Goal: Task Accomplishment & Management: Complete application form

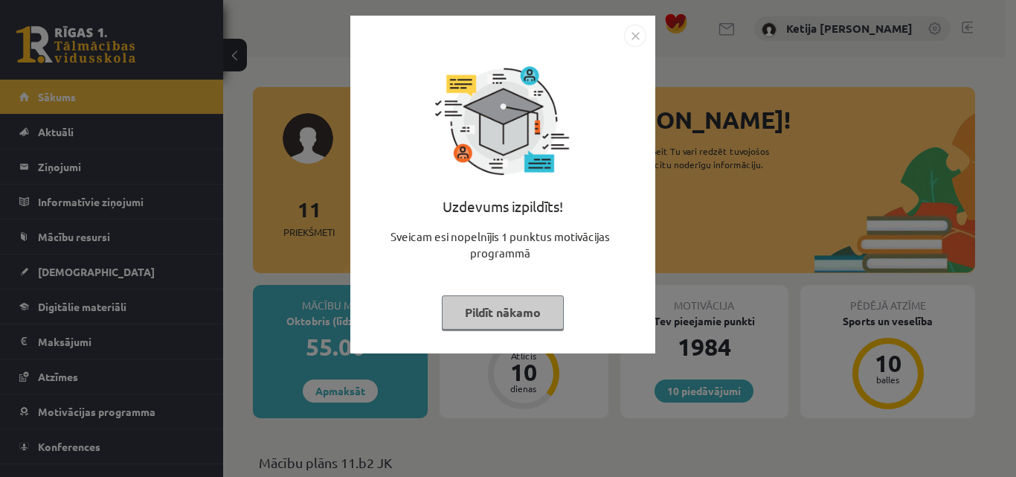
click at [507, 330] on div "Uzdevums izpildīts! Sveicam esi nopelnījis 1 punktus motivācijas programmā Pild…" at bounding box center [502, 196] width 287 height 298
click at [502, 319] on button "Pildīt nākamo" at bounding box center [503, 312] width 122 height 34
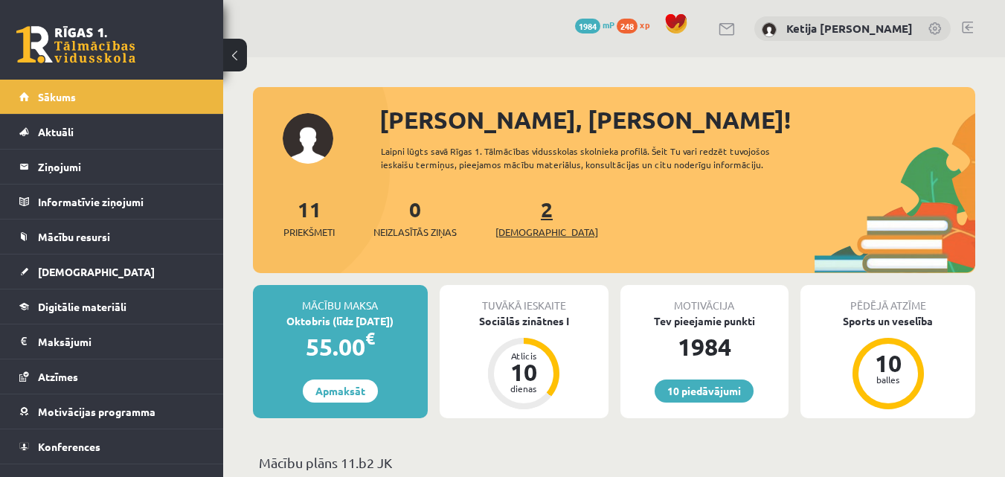
click at [529, 227] on span "[DEMOGRAPHIC_DATA]" at bounding box center [546, 232] width 103 height 15
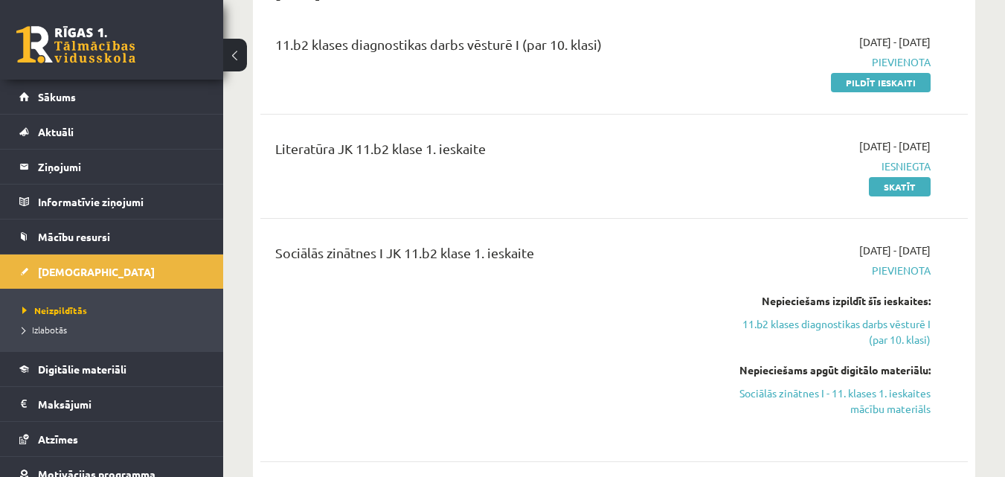
scroll to position [208, 0]
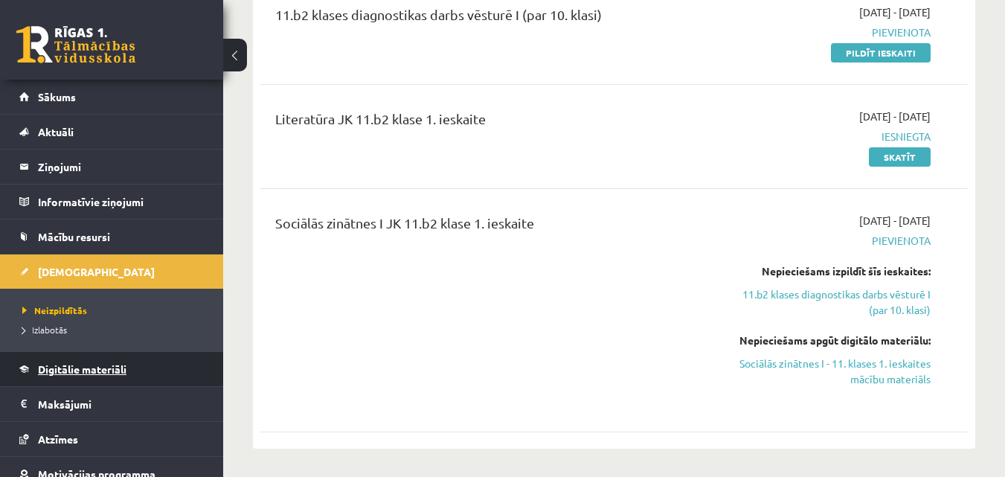
click at [98, 384] on link "Digitālie materiāli" at bounding box center [111, 369] width 185 height 34
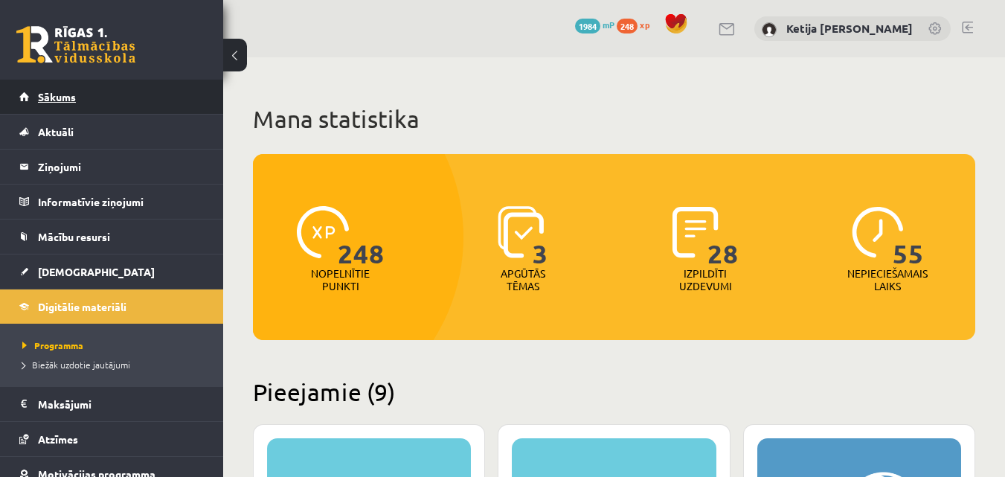
click at [70, 95] on span "Sākums" at bounding box center [57, 96] width 38 height 13
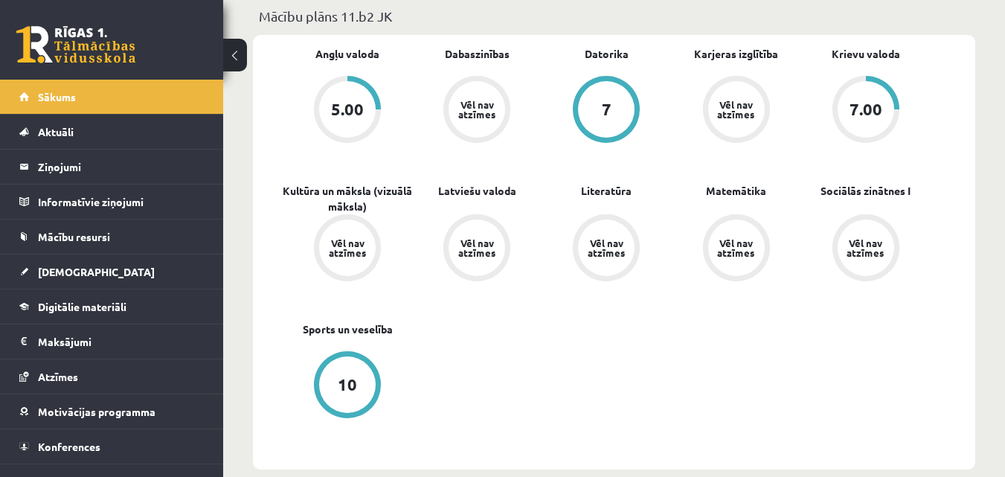
scroll to position [476, 0]
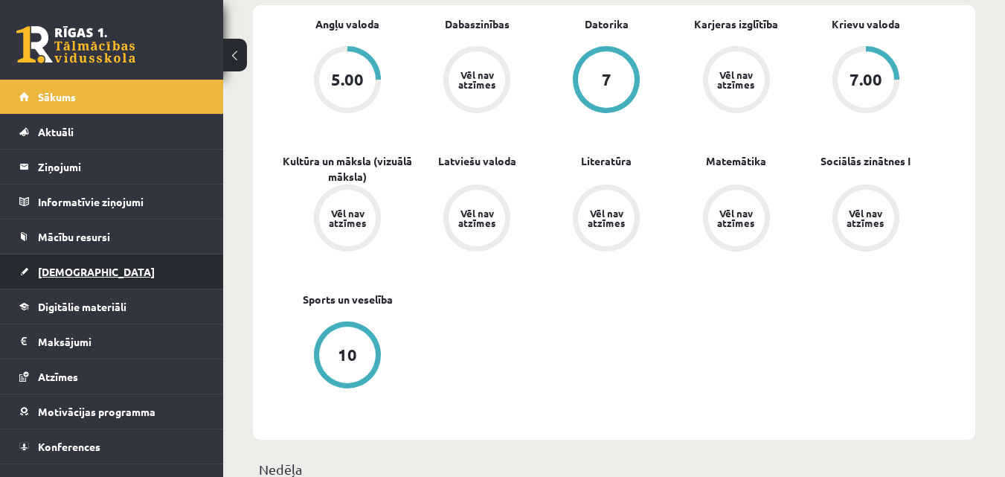
click at [112, 255] on link "[DEMOGRAPHIC_DATA]" at bounding box center [111, 271] width 185 height 34
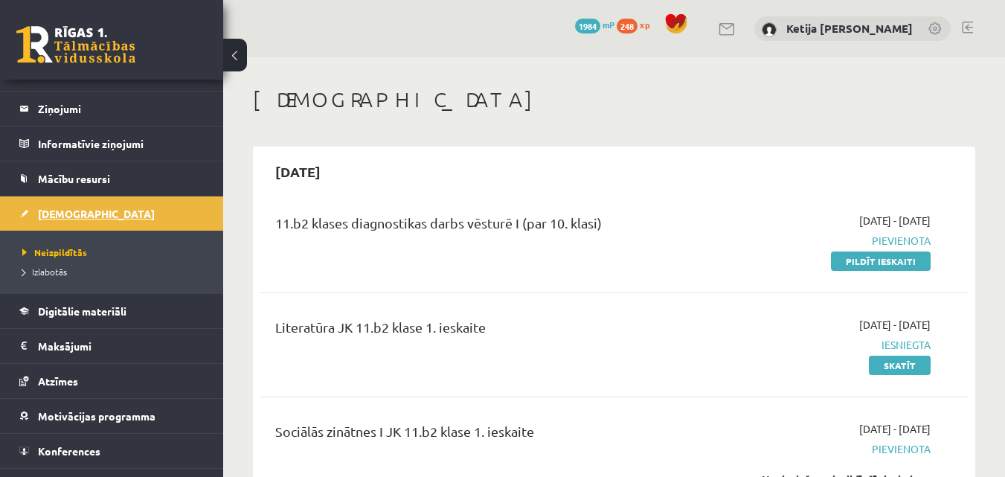
scroll to position [60, 0]
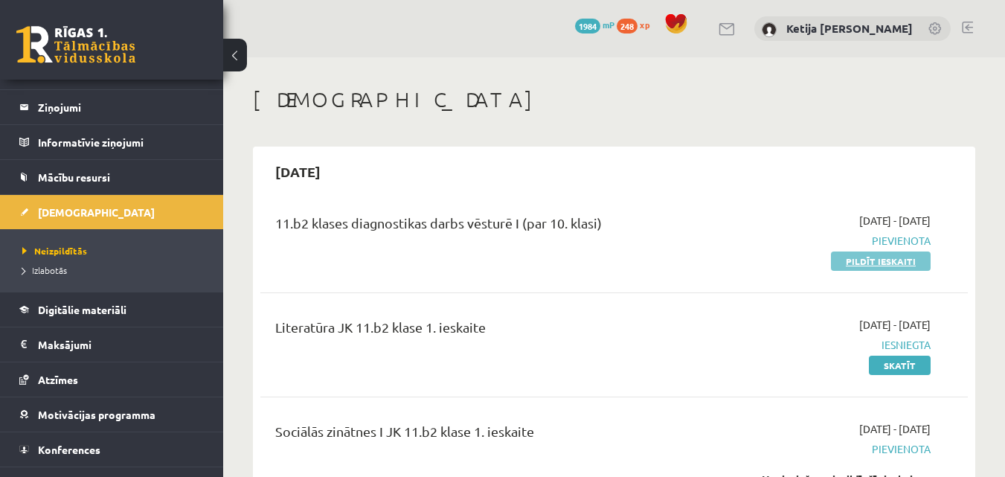
click at [851, 266] on link "Pildīt ieskaiti" at bounding box center [881, 260] width 100 height 19
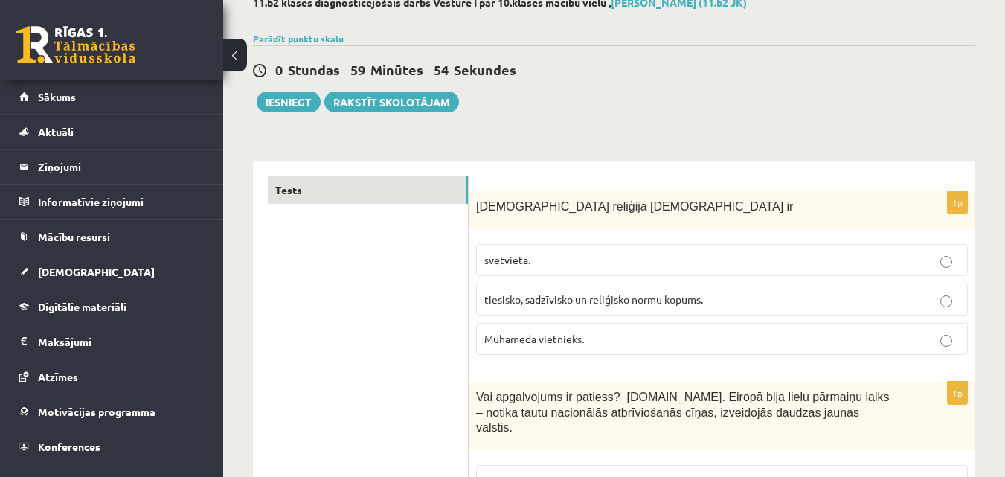
scroll to position [89, 0]
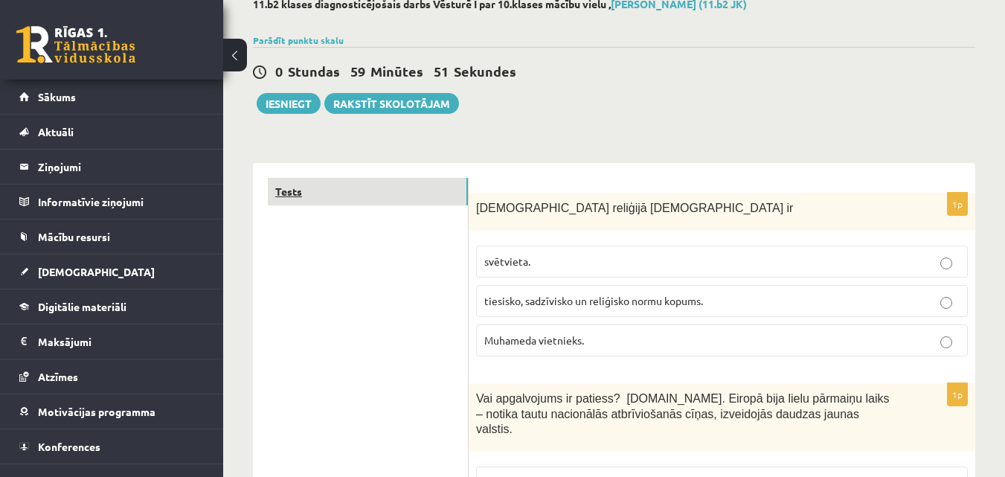
click at [335, 197] on link "Tests" at bounding box center [368, 192] width 200 height 28
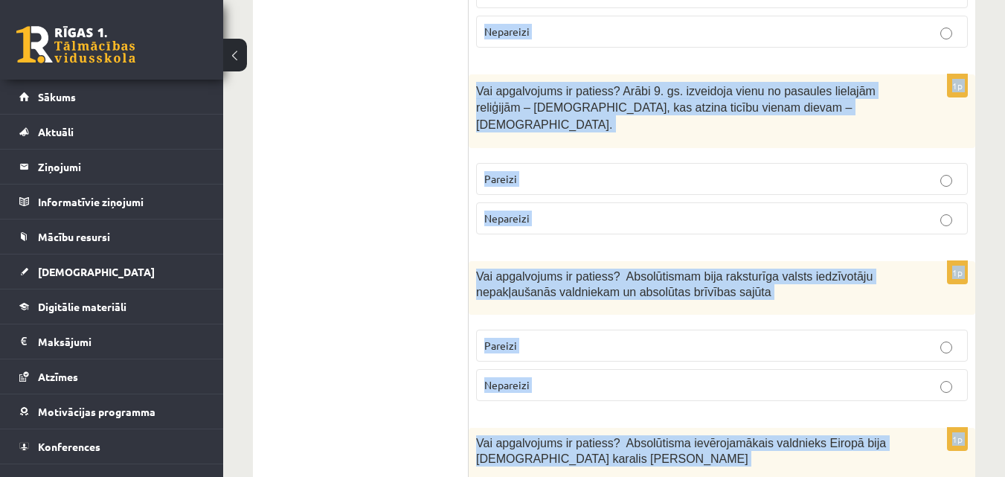
scroll to position [5331, 0]
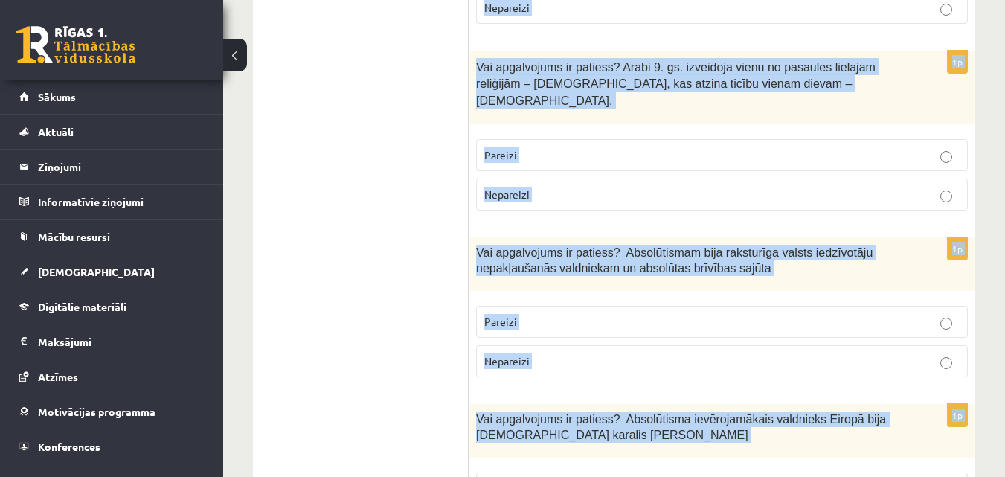
drag, startPoint x: 476, startPoint y: 56, endPoint x: 712, endPoint y: 432, distance: 444.1
copy form "Islāma reliģijā Šariata ir svētvieta. tiesisko, sadzīvisko un reliģisko normu k…"
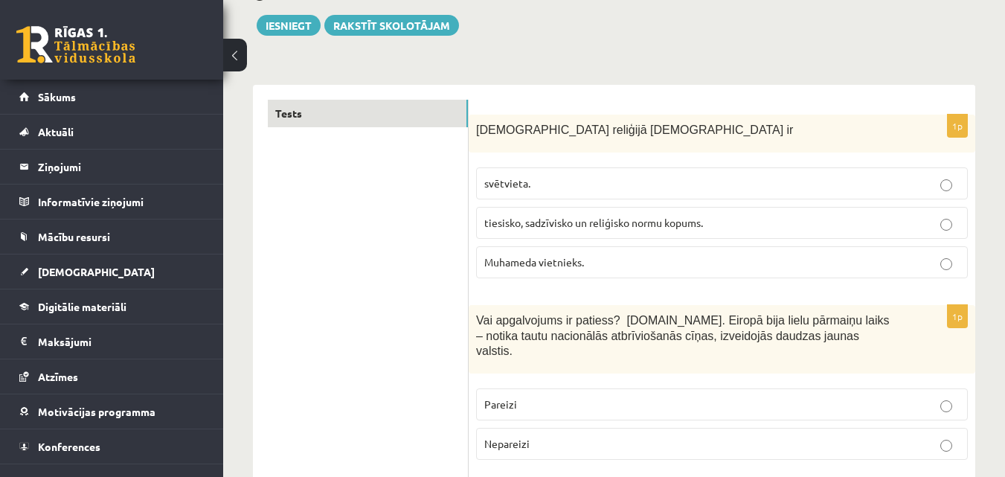
scroll to position [179, 0]
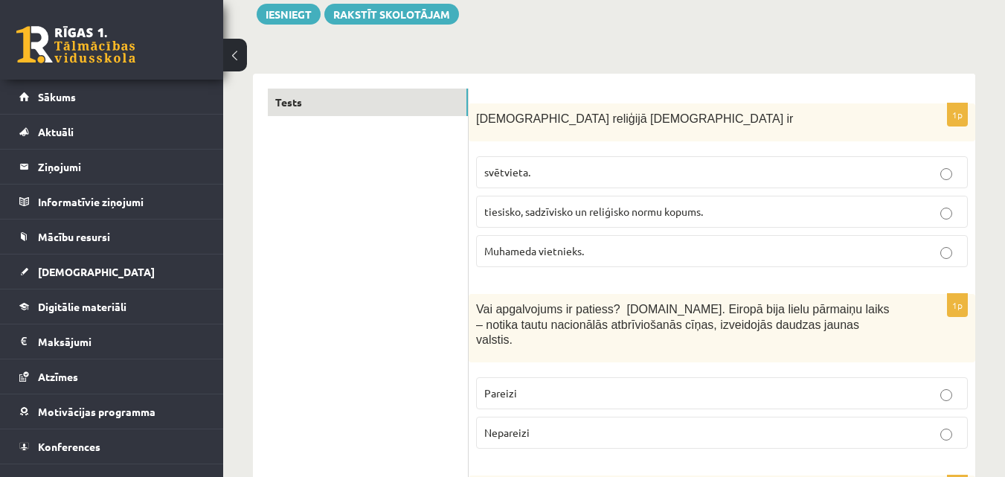
click at [512, 174] on span "svētvieta." at bounding box center [507, 171] width 46 height 13
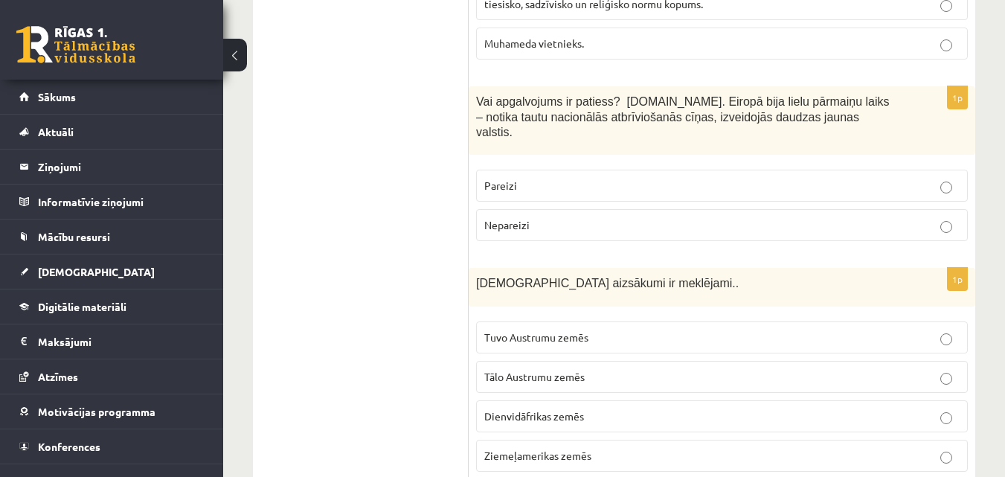
scroll to position [387, 0]
click at [487, 178] on span "Pareizi" at bounding box center [500, 184] width 33 height 13
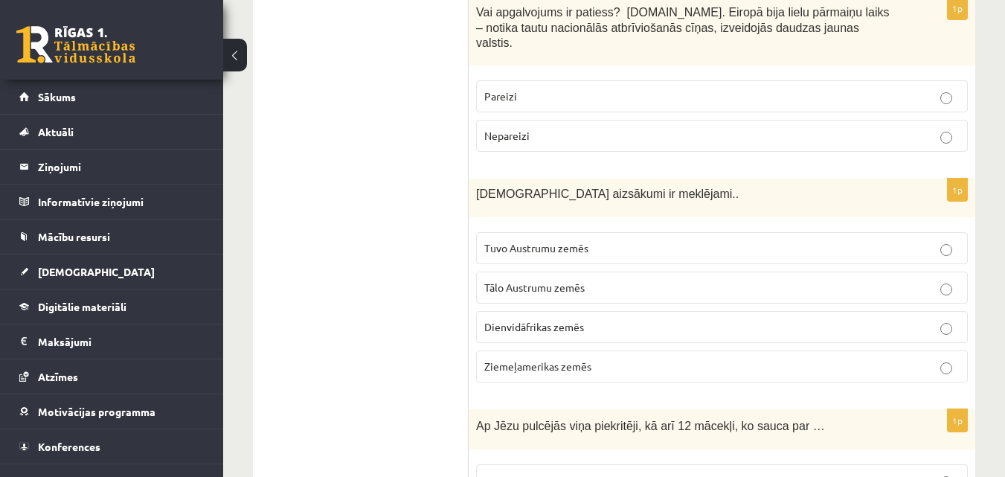
scroll to position [476, 0]
click at [580, 246] on label "Tuvo Austrumu zemēs" at bounding box center [722, 247] width 492 height 32
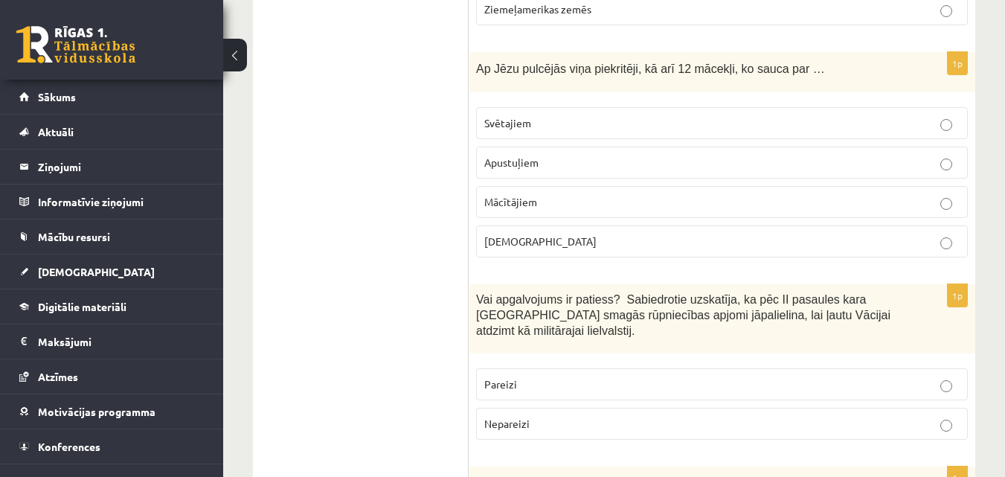
scroll to position [833, 0]
click at [512, 154] on p "Apustuļiem" at bounding box center [721, 162] width 475 height 16
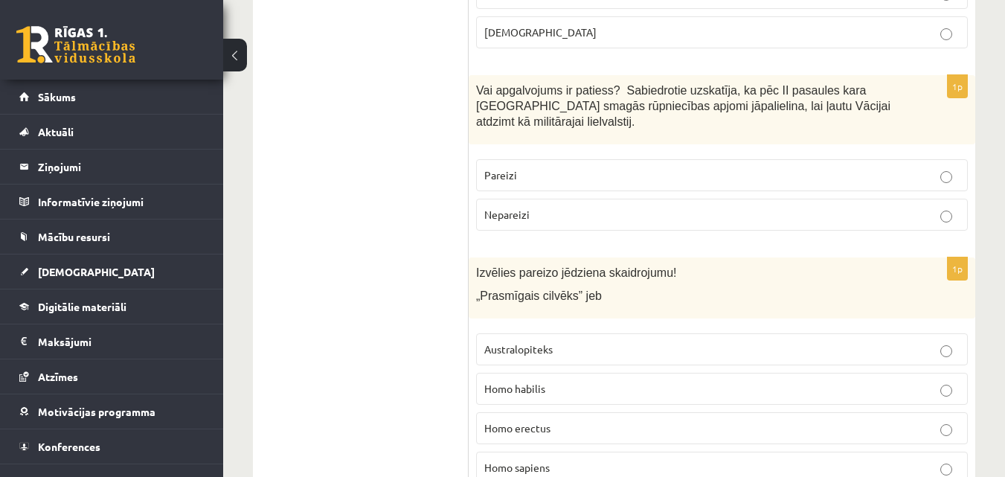
scroll to position [1071, 0]
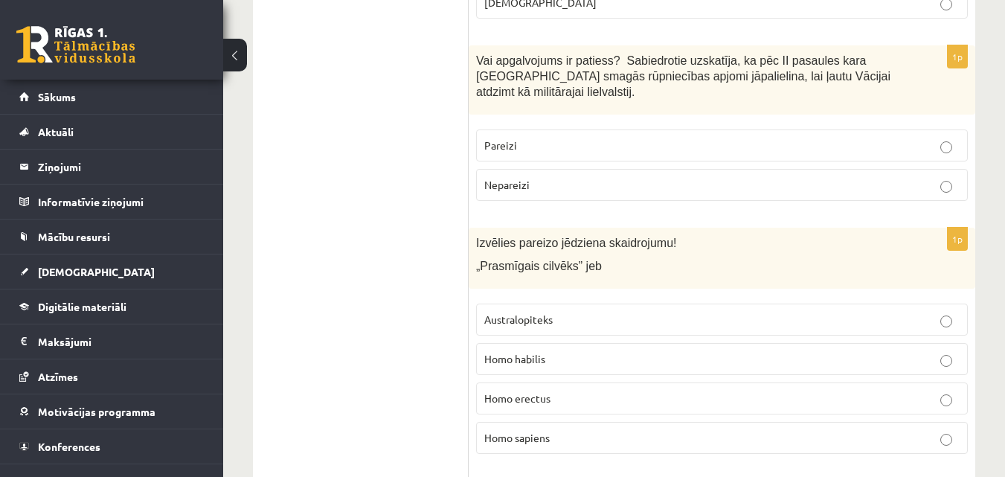
click at [506, 169] on label "Nepareizi" at bounding box center [722, 185] width 492 height 32
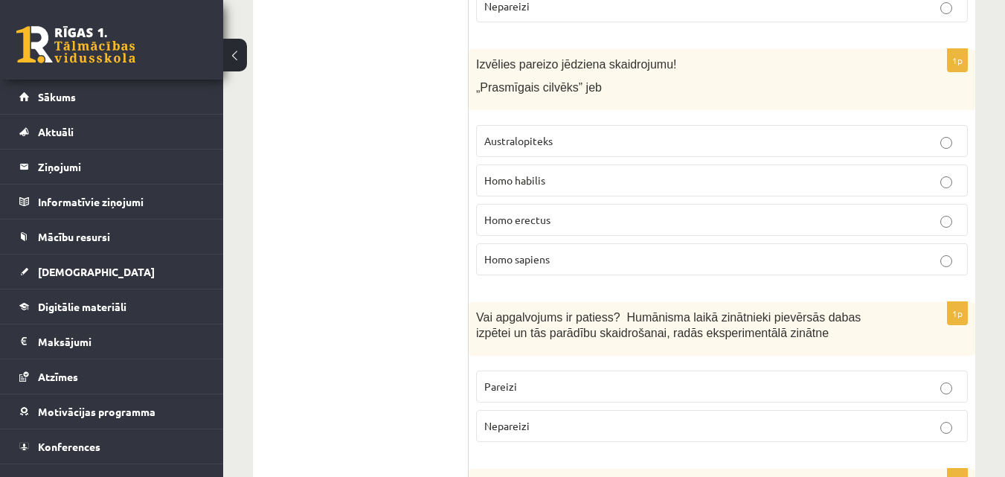
scroll to position [1279, 0]
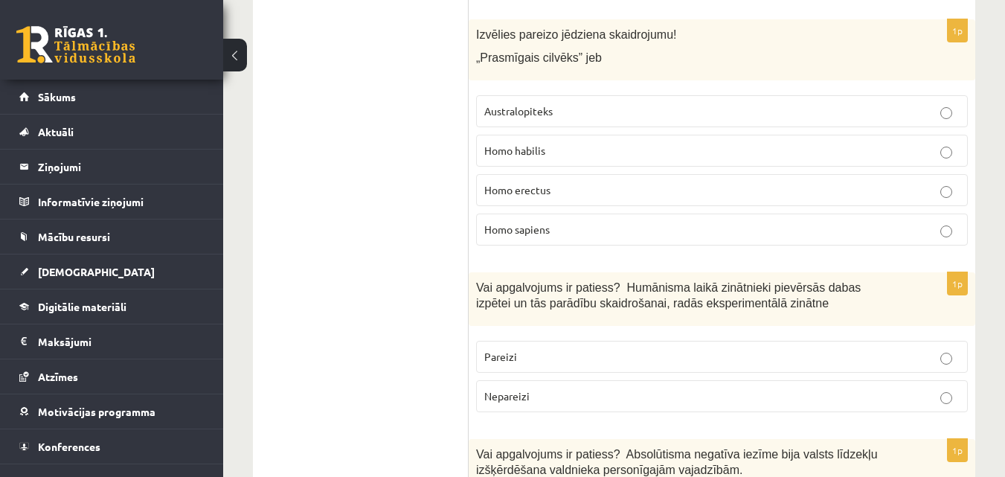
click at [535, 144] on span "Homo habilis" at bounding box center [514, 150] width 61 height 13
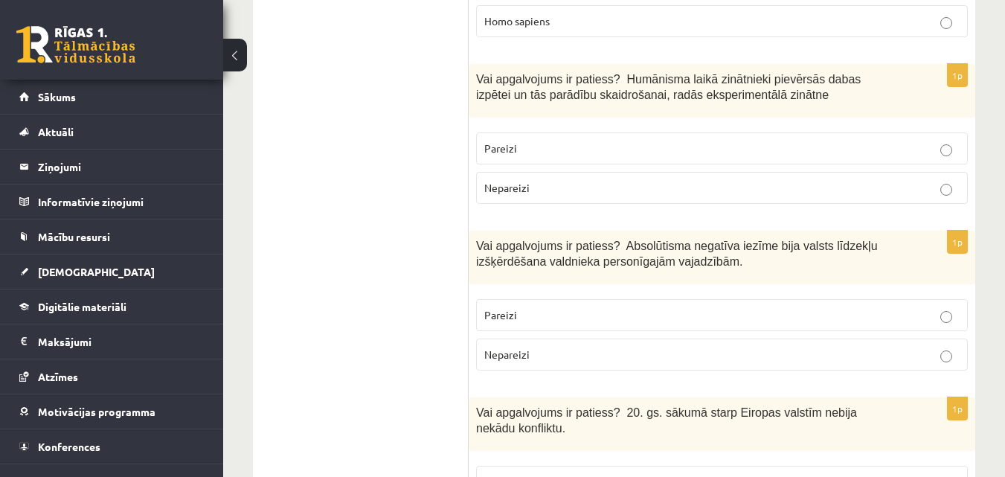
scroll to position [1517, 0]
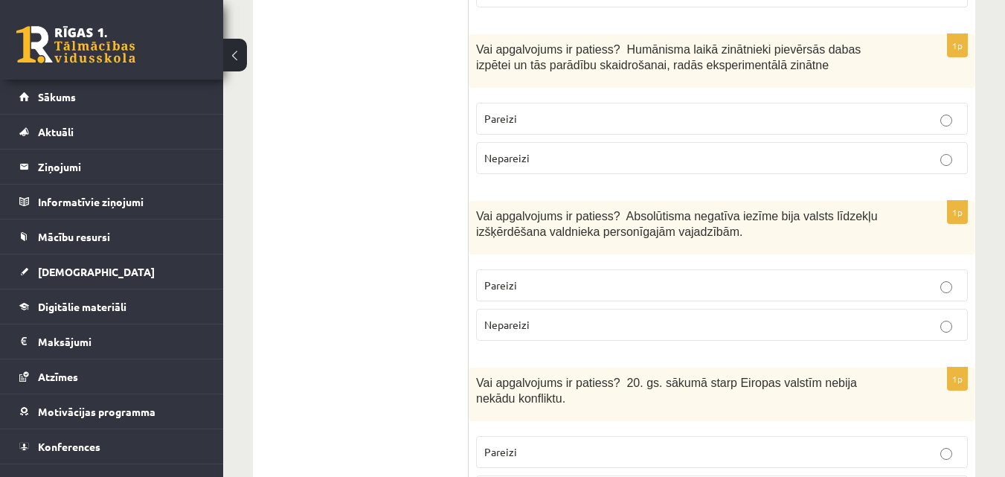
click at [500, 103] on label "Pareizi" at bounding box center [722, 119] width 492 height 32
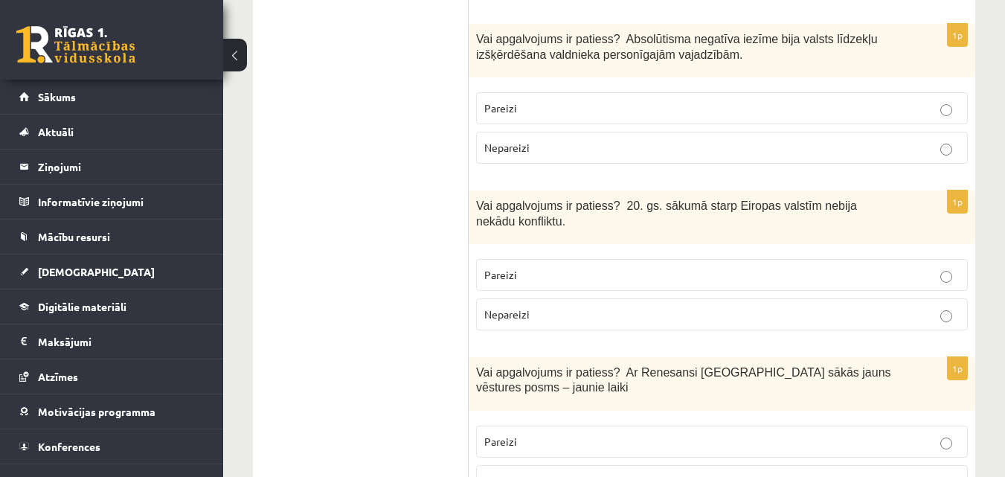
scroll to position [1696, 0]
click at [501, 100] on span "Pareizi" at bounding box center [500, 106] width 33 height 13
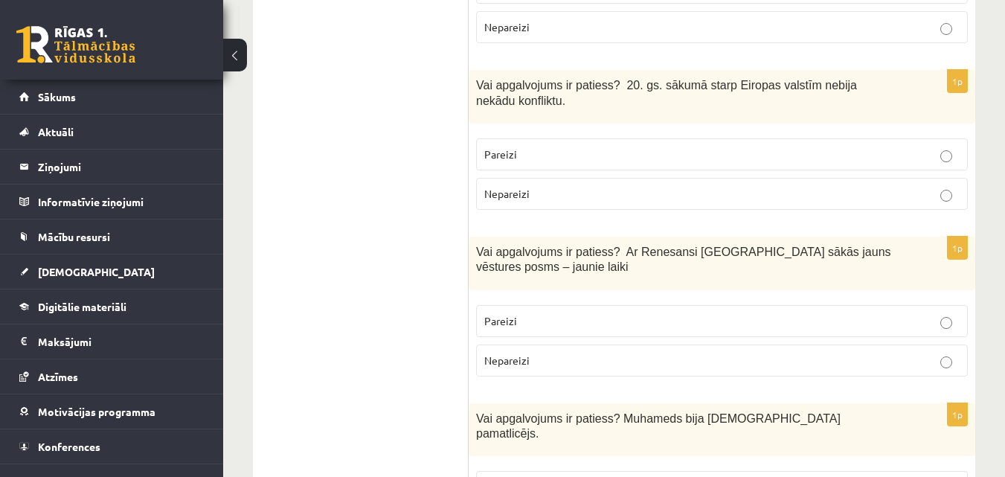
scroll to position [1845, 0]
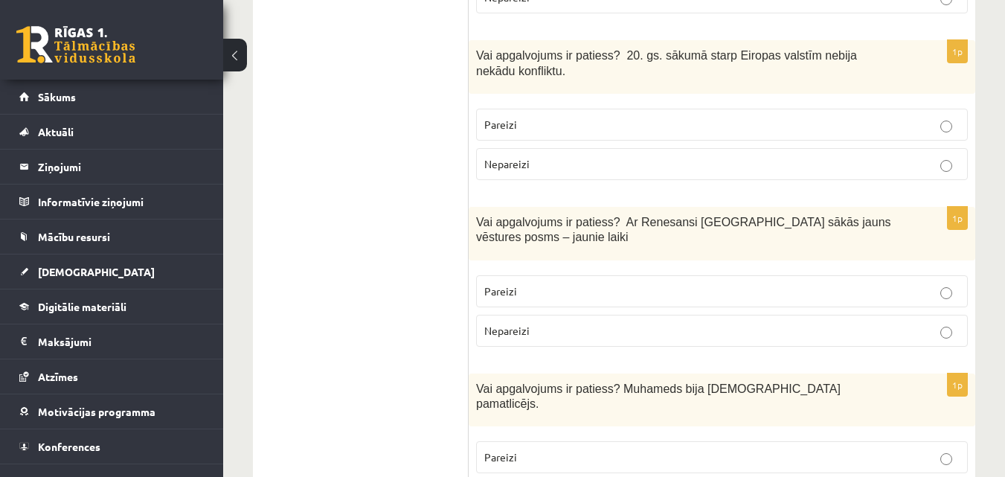
click at [501, 148] on label "Nepareizi" at bounding box center [722, 164] width 492 height 32
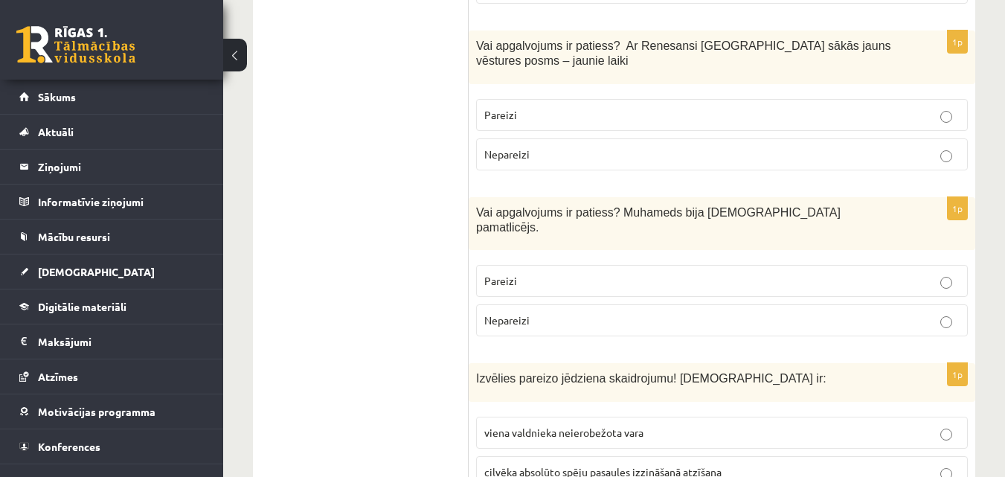
scroll to position [2023, 0]
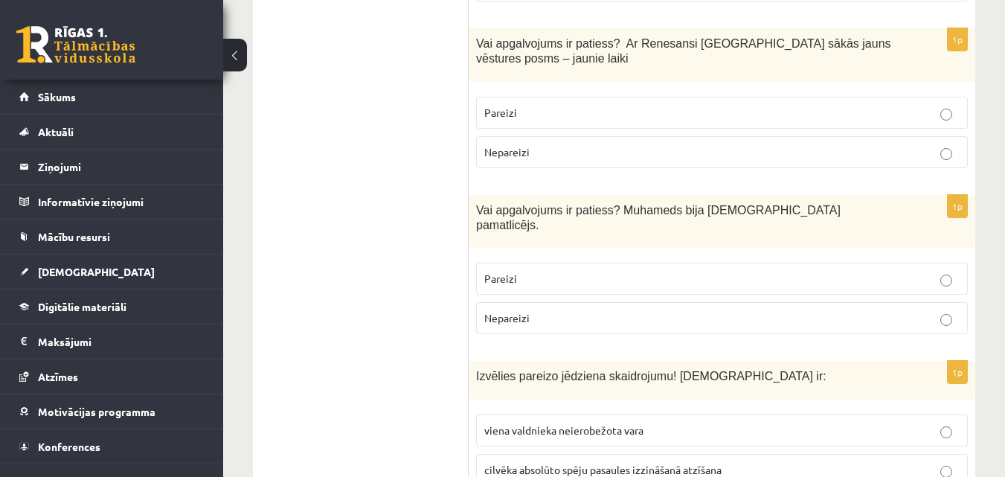
click at [715, 105] on p "Pareizi" at bounding box center [721, 113] width 475 height 16
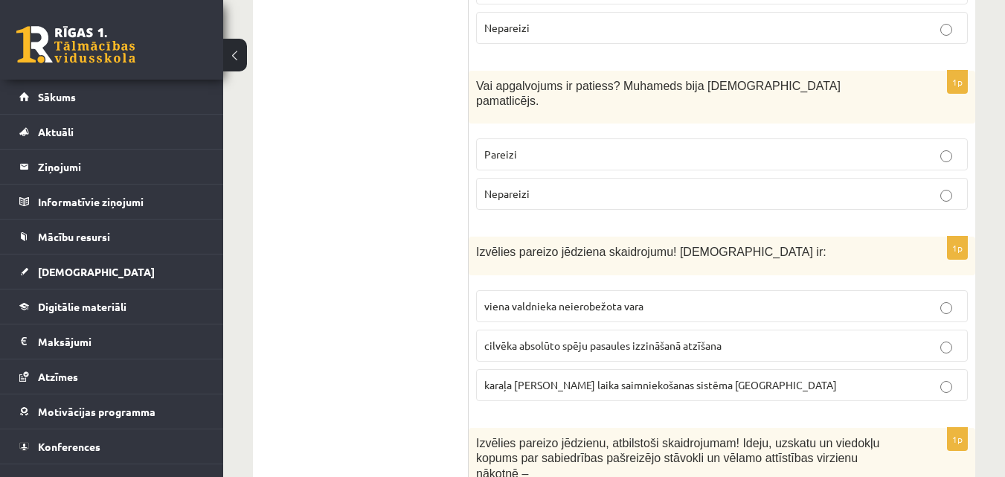
scroll to position [2172, 0]
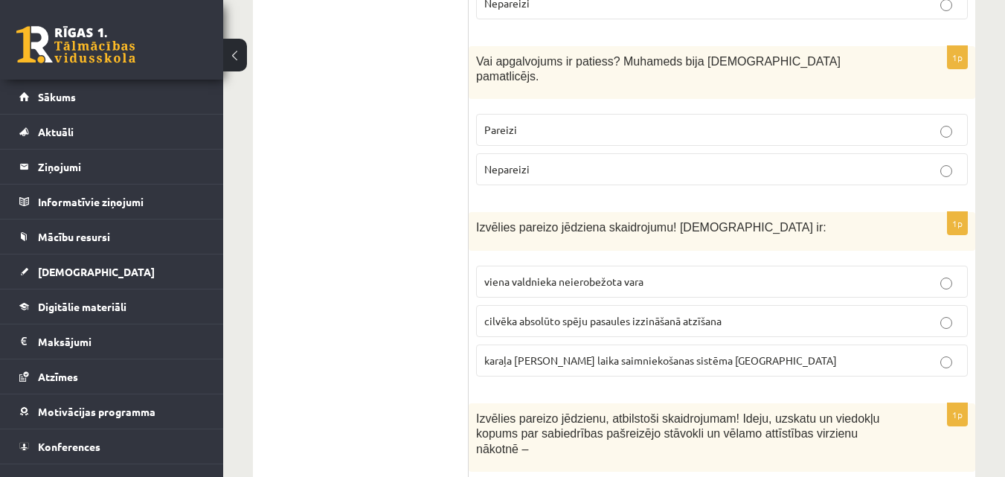
click at [533, 114] on label "Pareizi" at bounding box center [722, 130] width 492 height 32
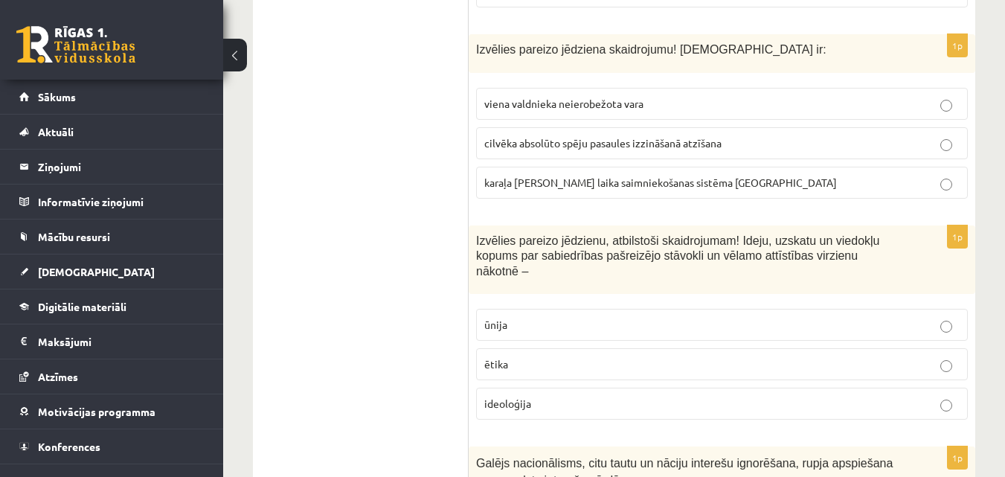
scroll to position [2350, 0]
click at [498, 96] on span "viena valdnieka neierobežota vara" at bounding box center [563, 102] width 159 height 13
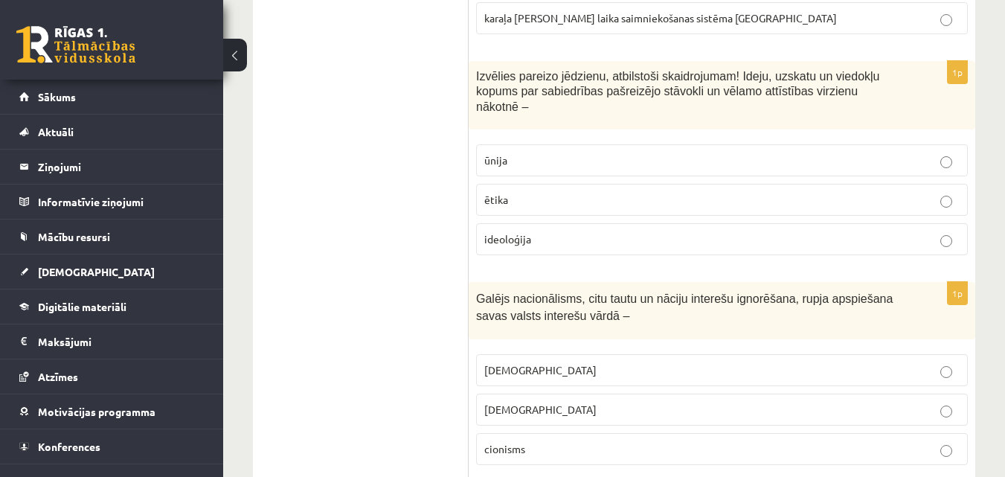
scroll to position [2529, 0]
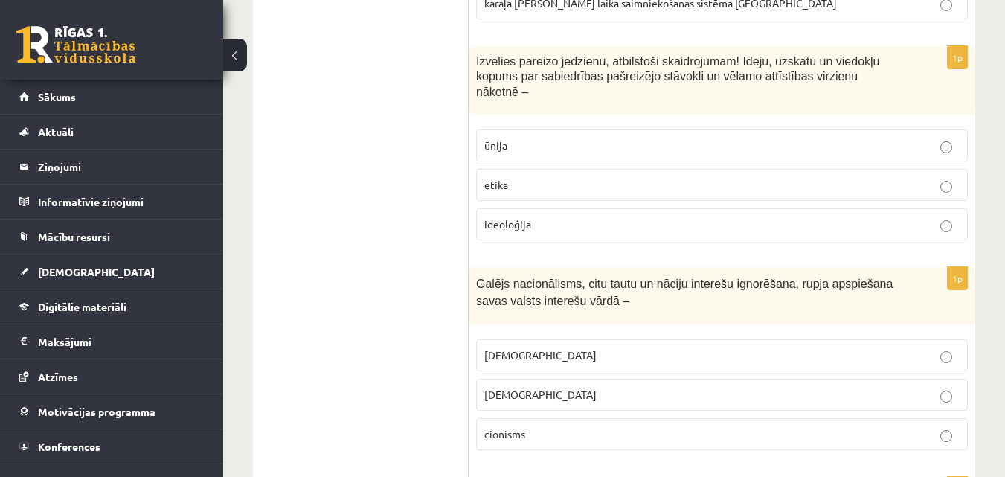
click at [544, 216] on p "ideoloģija" at bounding box center [721, 224] width 475 height 16
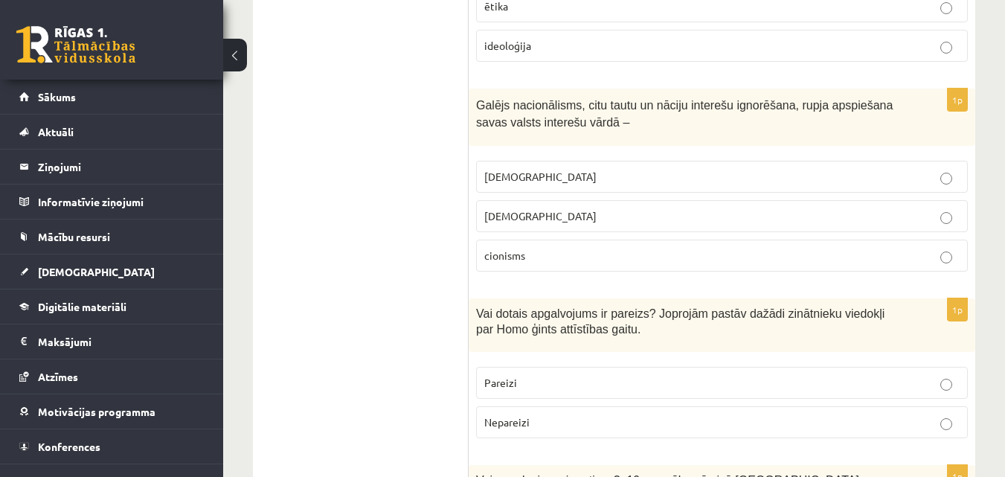
scroll to position [2737, 0]
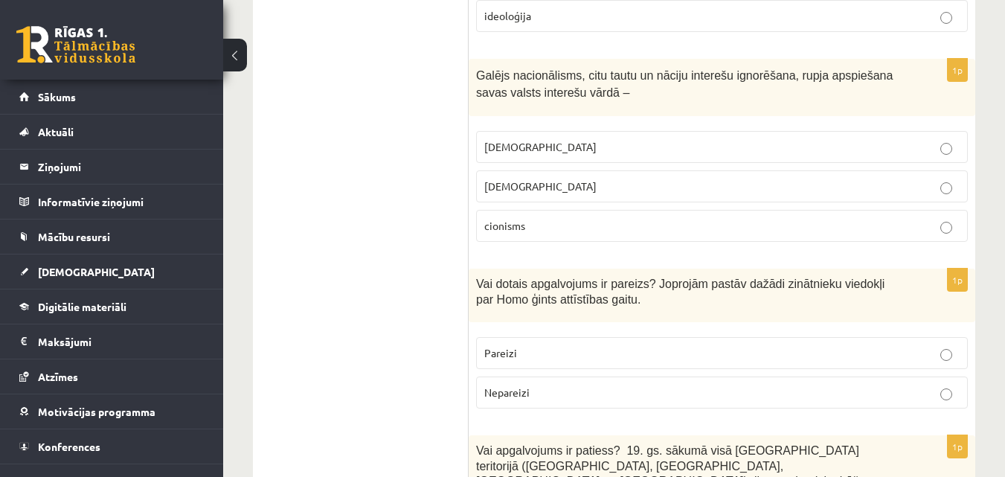
click at [512, 140] on span "[DEMOGRAPHIC_DATA]" at bounding box center [540, 146] width 112 height 13
click at [414, 108] on ul "Tests" at bounding box center [368, 340] width 201 height 5620
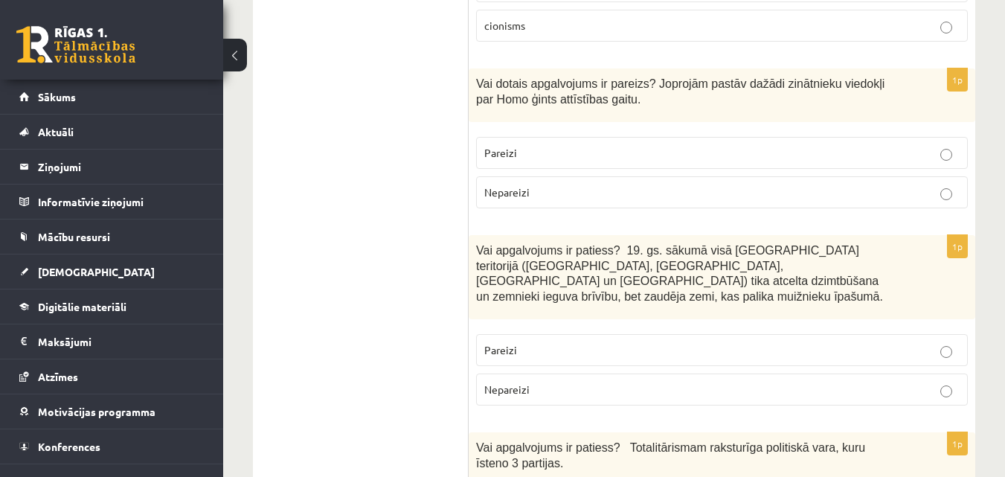
scroll to position [2946, 0]
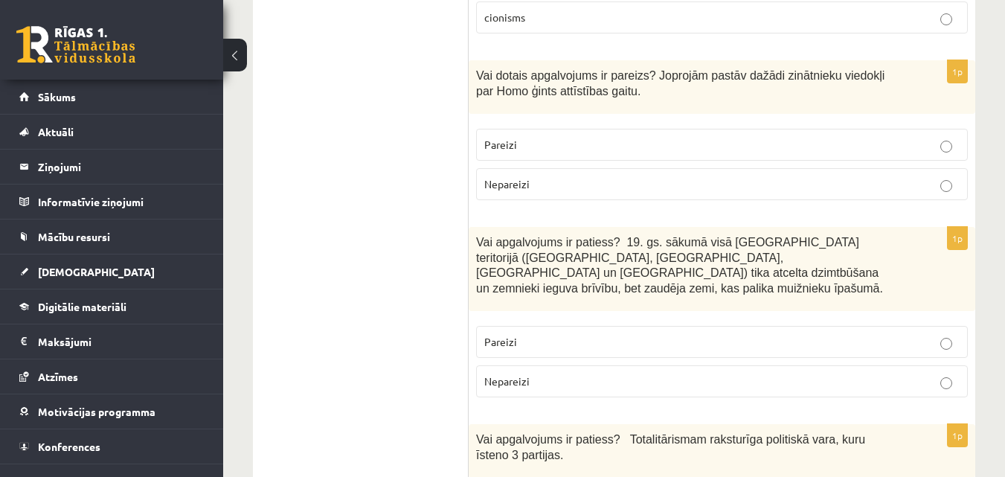
click at [710, 137] on p "Pareizi" at bounding box center [721, 145] width 475 height 16
click at [446, 117] on ul "Tests" at bounding box center [368, 131] width 201 height 5620
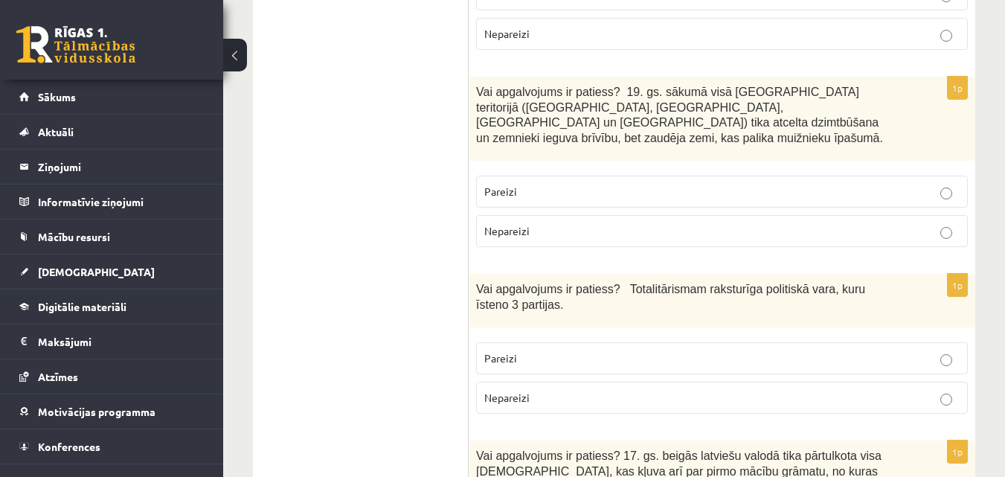
scroll to position [3094, 0]
click at [547, 177] on label "Pareizi" at bounding box center [722, 193] width 492 height 32
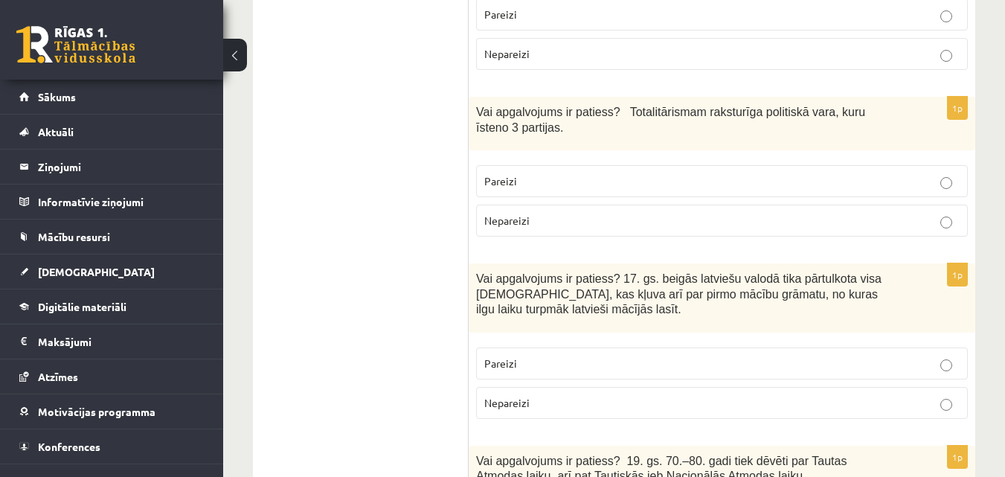
scroll to position [3303, 0]
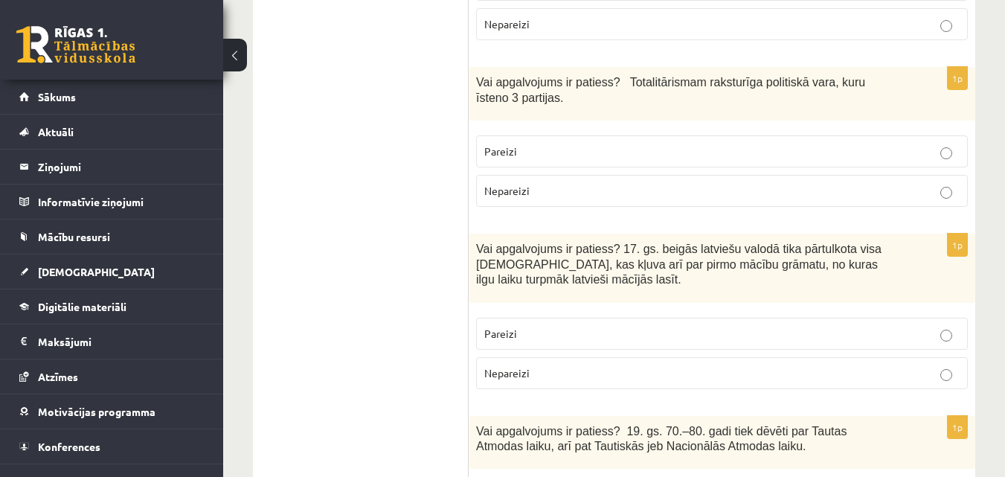
click at [515, 184] on span "Nepareizi" at bounding box center [506, 190] width 45 height 13
click at [603, 365] on p "Nepareizi" at bounding box center [721, 373] width 475 height 16
drag, startPoint x: 437, startPoint y: 277, endPoint x: 697, endPoint y: 84, distance: 323.7
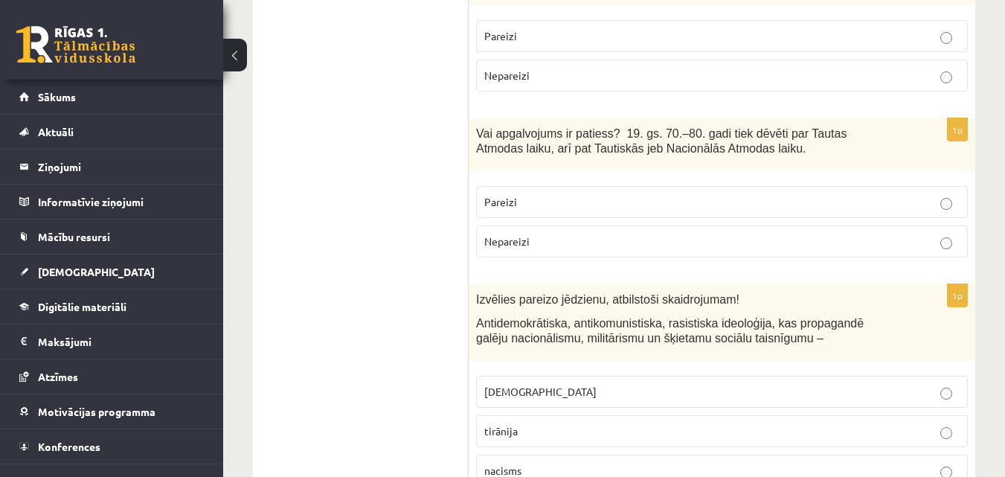
scroll to position [3630, 0]
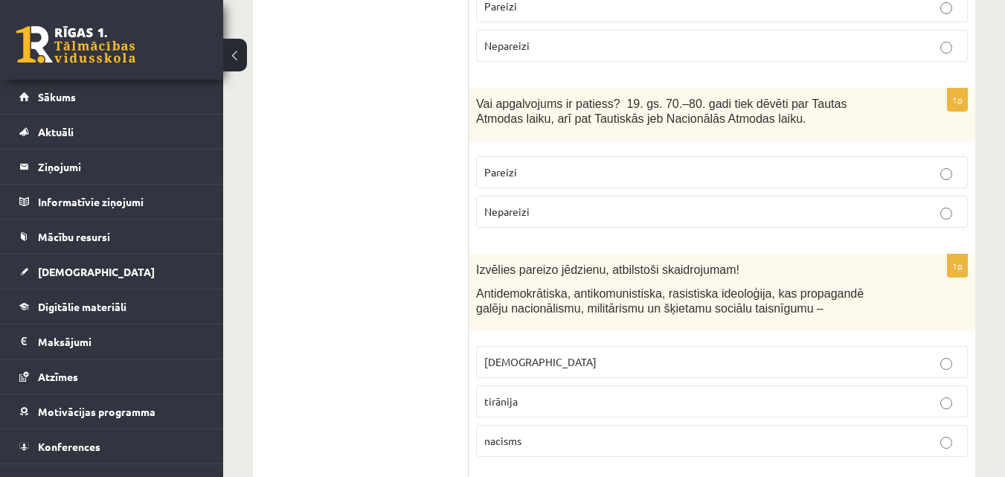
click at [571, 164] on p "Pareizi" at bounding box center [721, 172] width 475 height 16
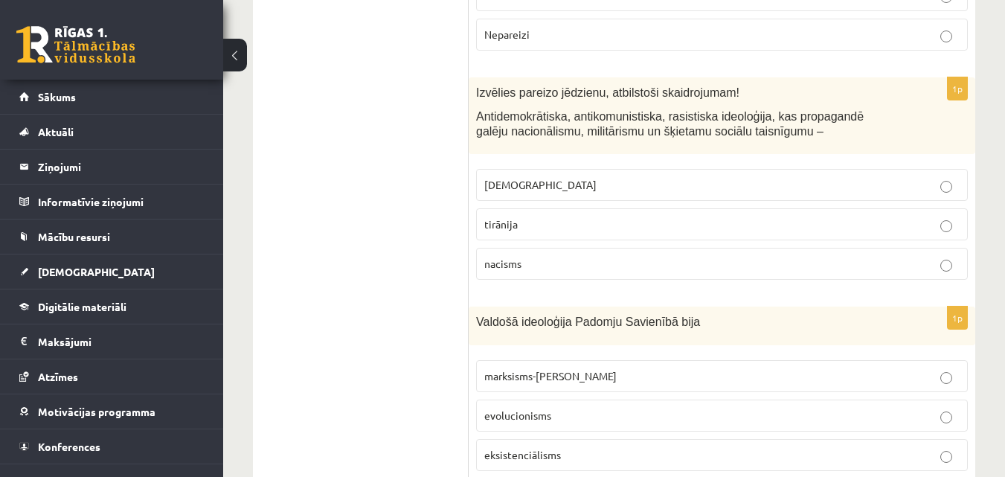
scroll to position [3808, 0]
click at [491, 176] on span "[DEMOGRAPHIC_DATA]" at bounding box center [540, 182] width 112 height 13
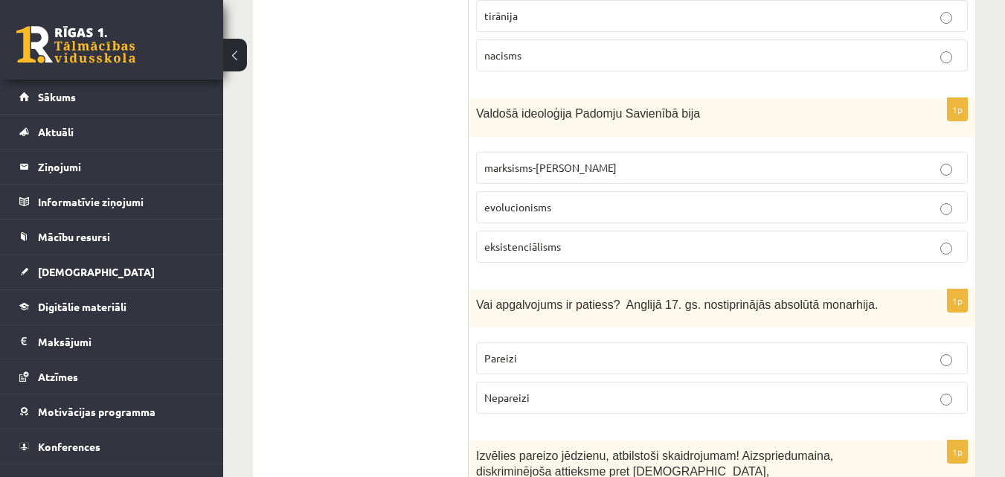
scroll to position [4017, 0]
click at [501, 159] on span "marksisms-[PERSON_NAME]" at bounding box center [550, 165] width 132 height 13
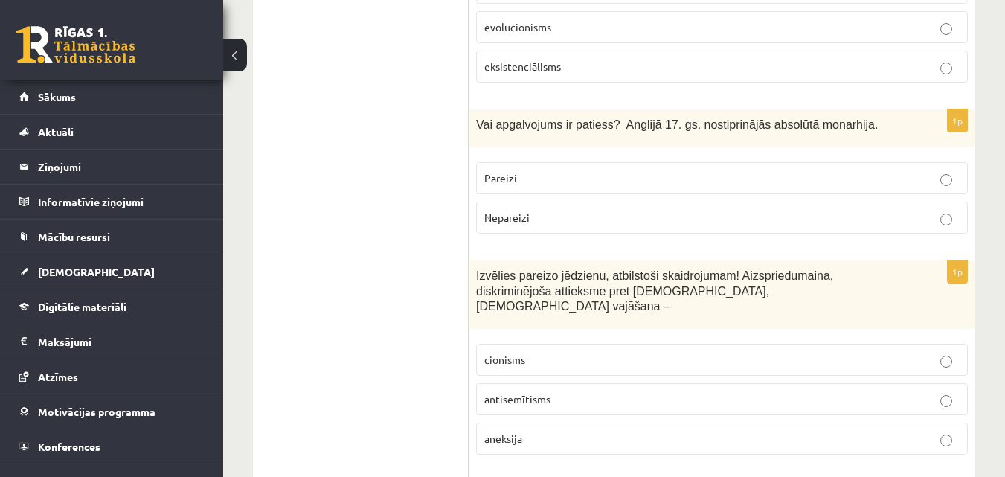
scroll to position [4225, 0]
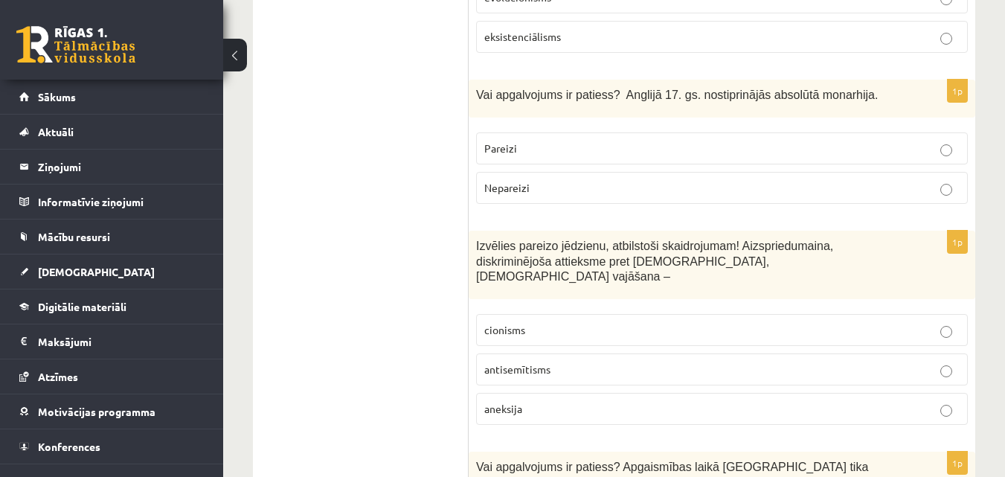
click at [518, 141] on p "Pareizi" at bounding box center [721, 149] width 475 height 16
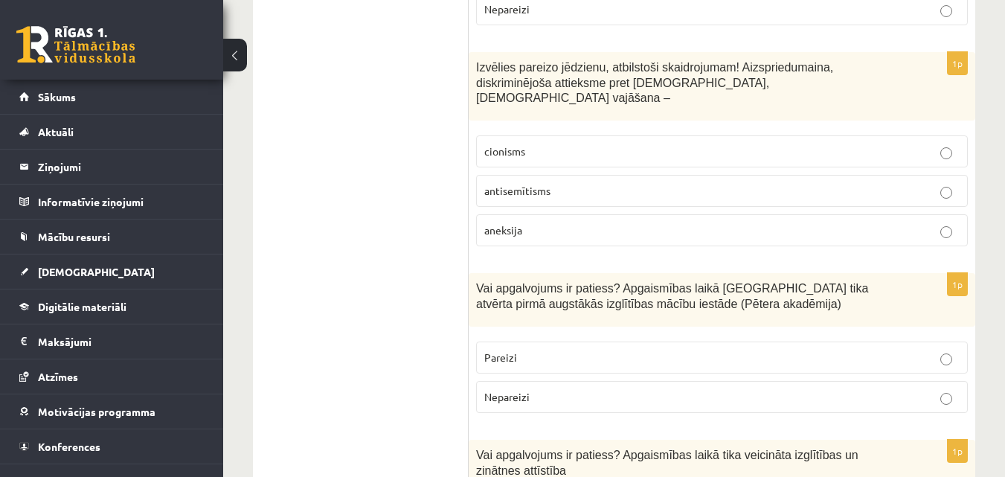
scroll to position [4374, 0]
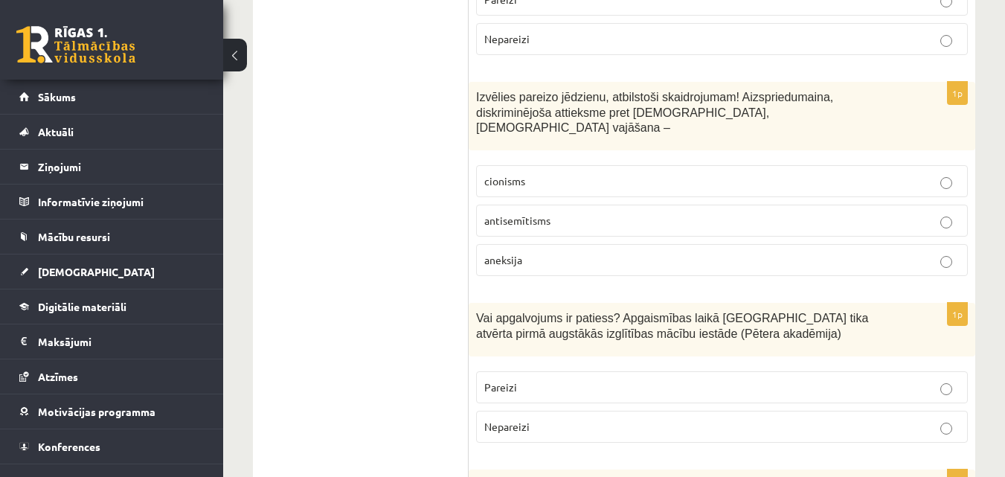
click at [508, 213] on p "antisemītisms" at bounding box center [721, 221] width 475 height 16
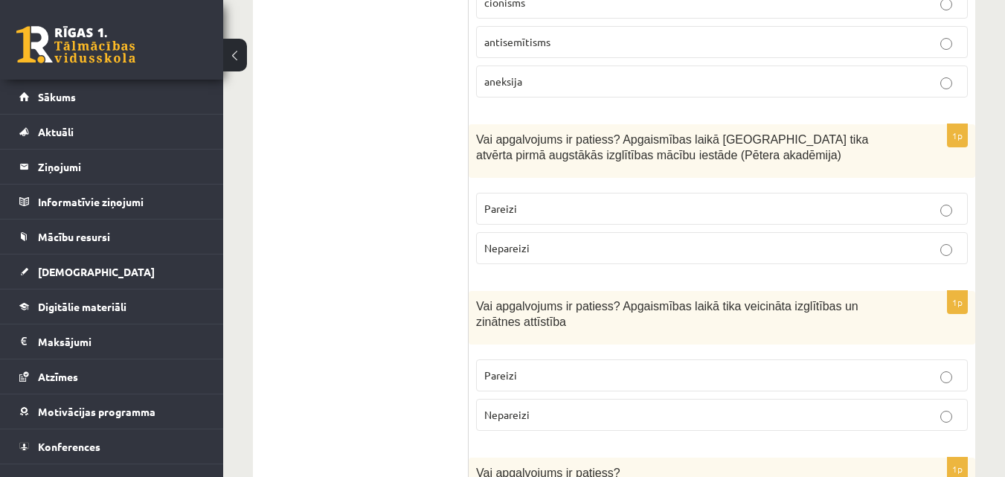
scroll to position [4582, 0]
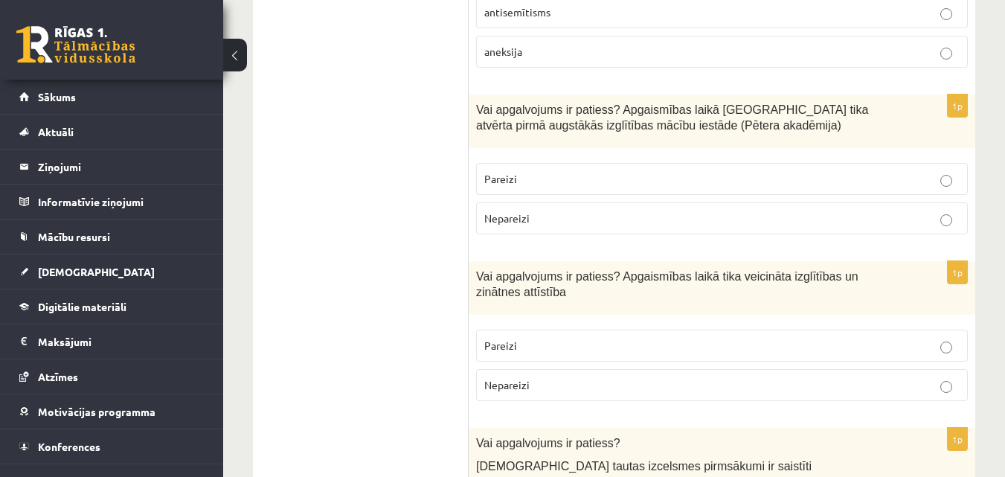
click at [487, 163] on label "Pareizi" at bounding box center [722, 179] width 492 height 32
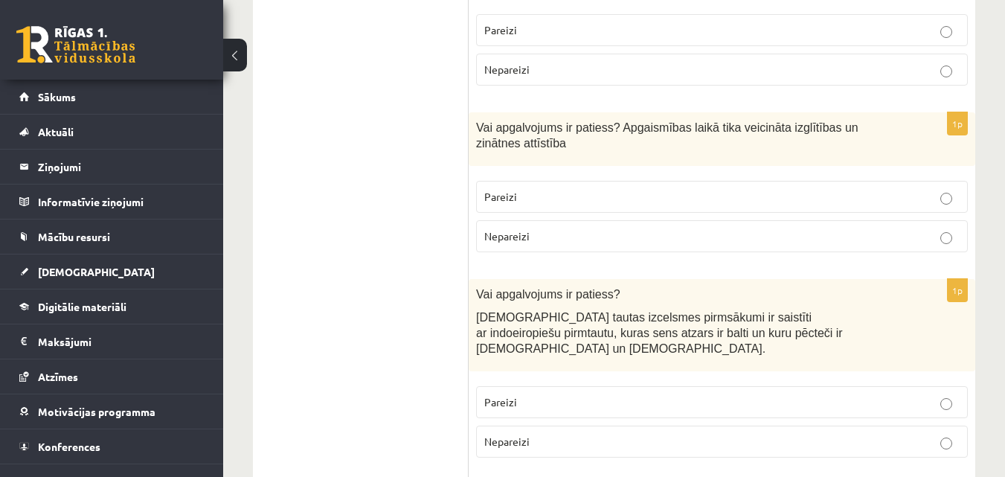
scroll to position [4760, 0]
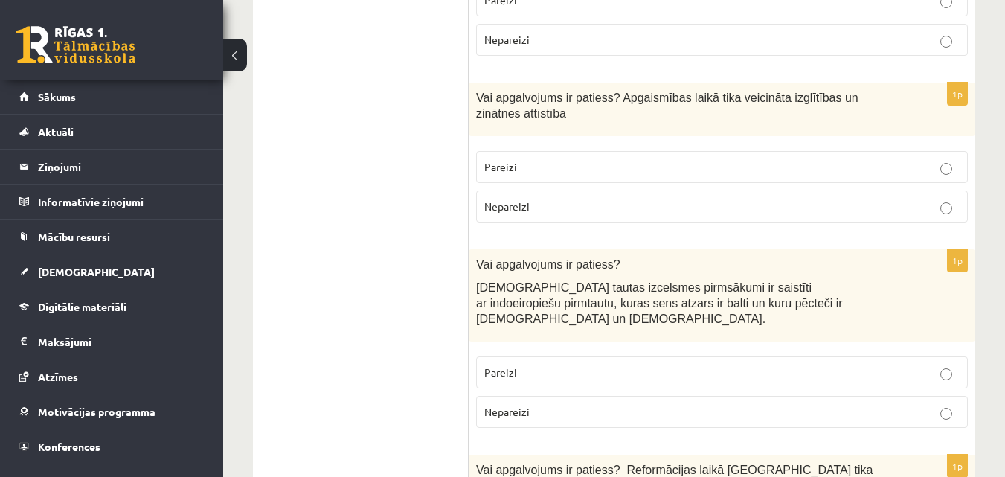
click at [507, 160] on span "Pareizi" at bounding box center [500, 166] width 33 height 13
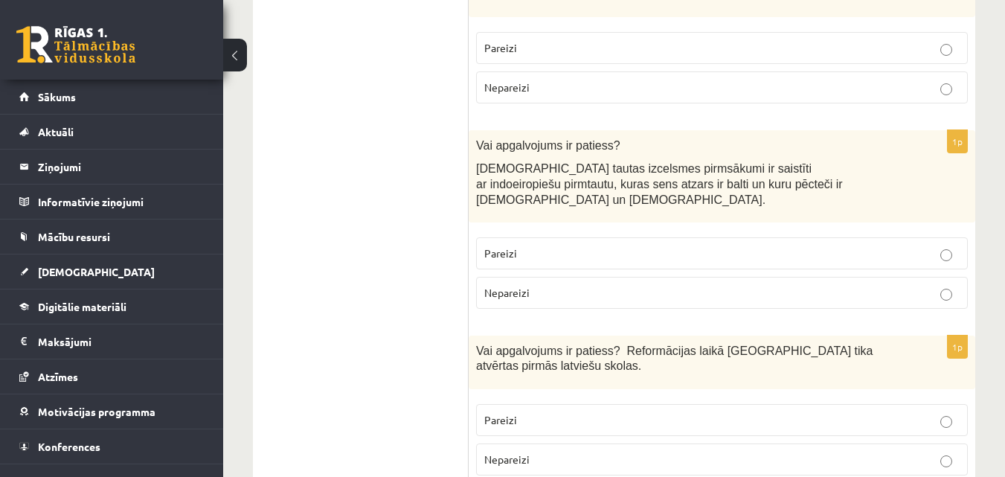
scroll to position [4909, 0]
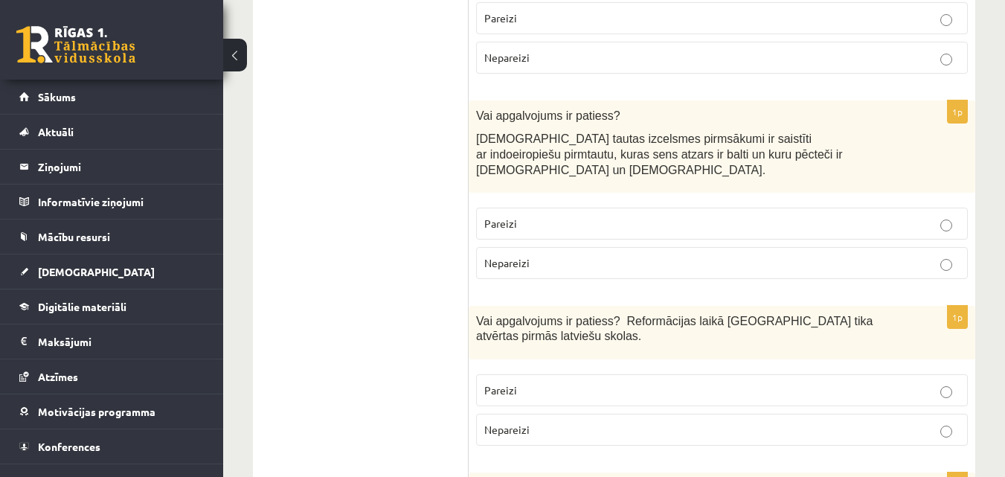
click at [495, 208] on label "Pareizi" at bounding box center [722, 224] width 492 height 32
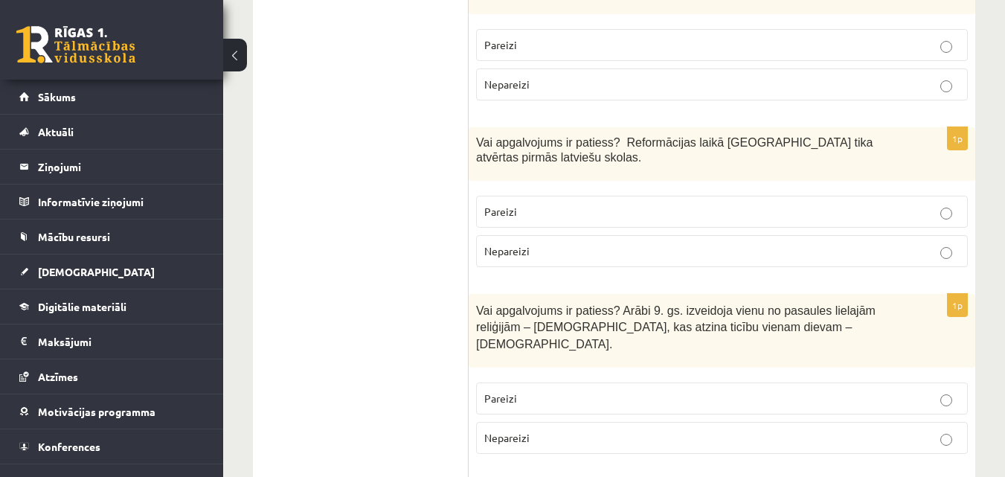
scroll to position [5118, 0]
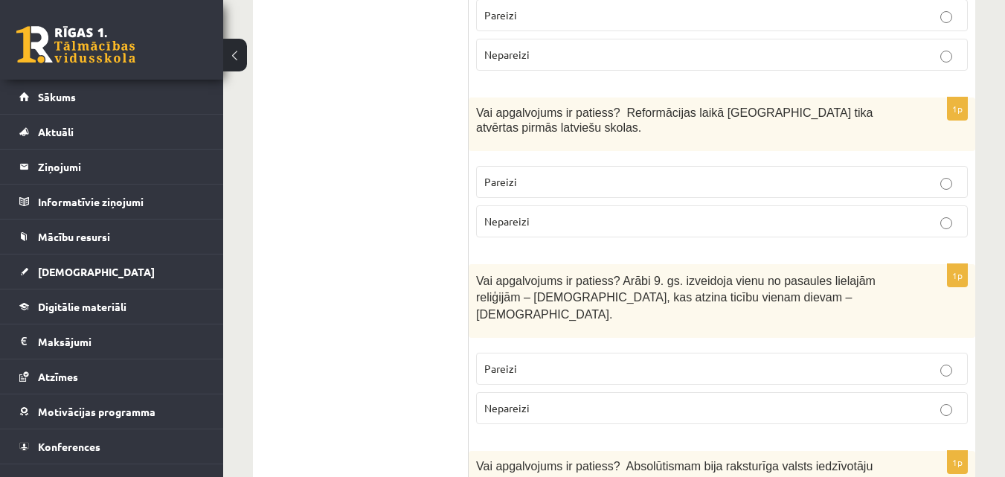
click at [604, 174] on p "Pareizi" at bounding box center [721, 182] width 475 height 16
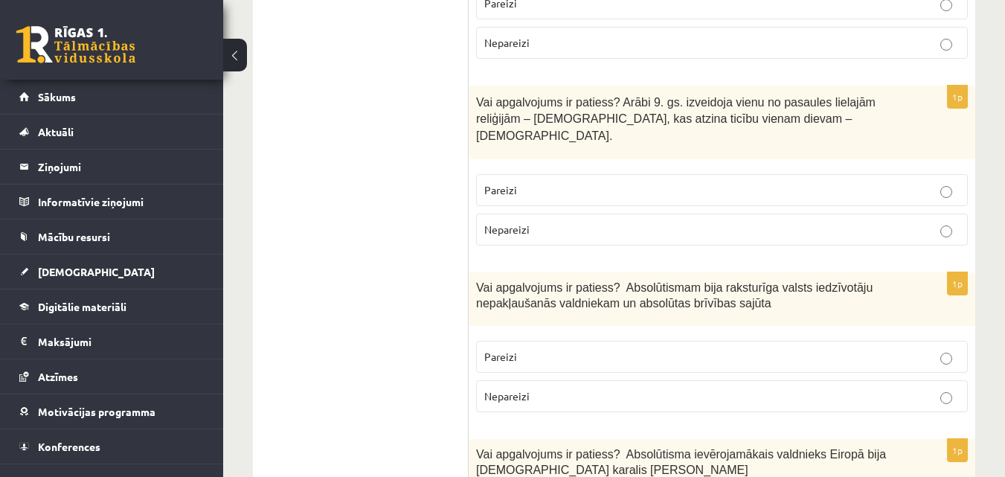
scroll to position [5266, 0]
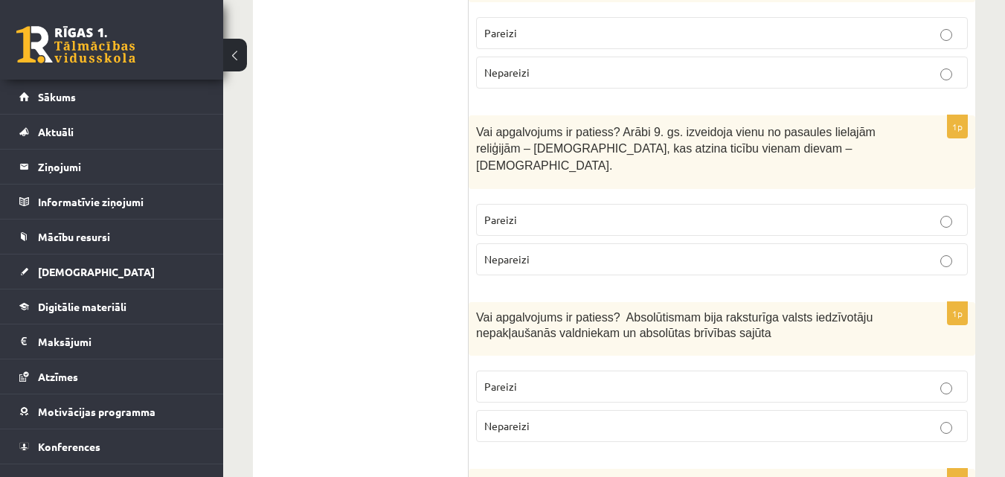
click at [501, 204] on label "Pareizi" at bounding box center [722, 220] width 492 height 32
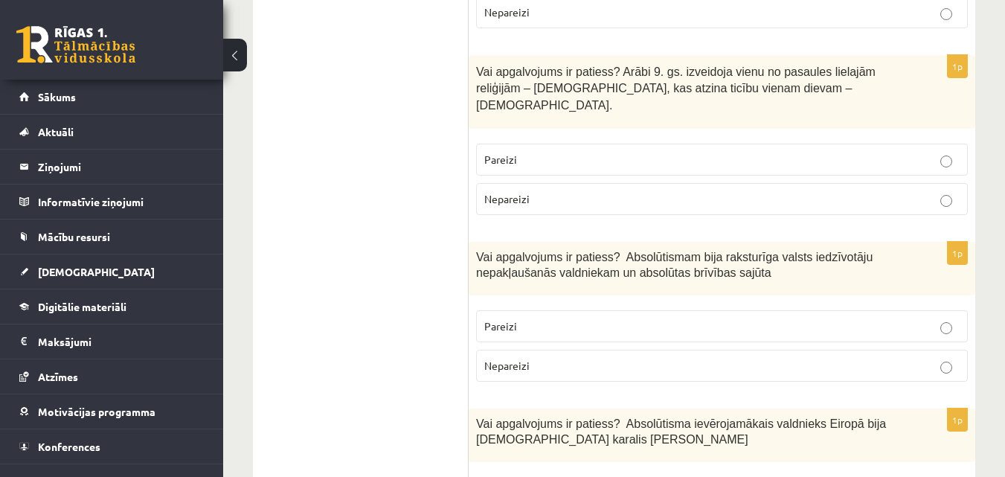
scroll to position [5331, 0]
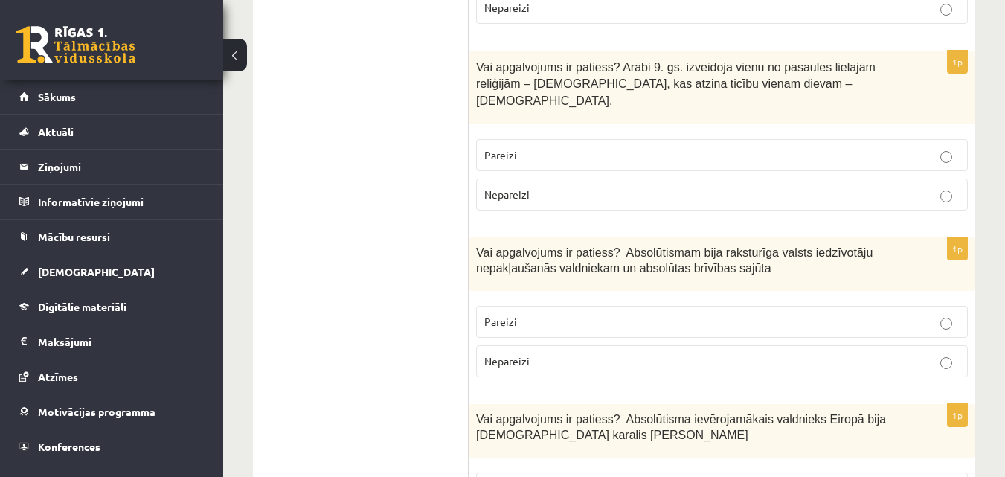
click at [509, 354] on span "Nepareizi" at bounding box center [506, 360] width 45 height 13
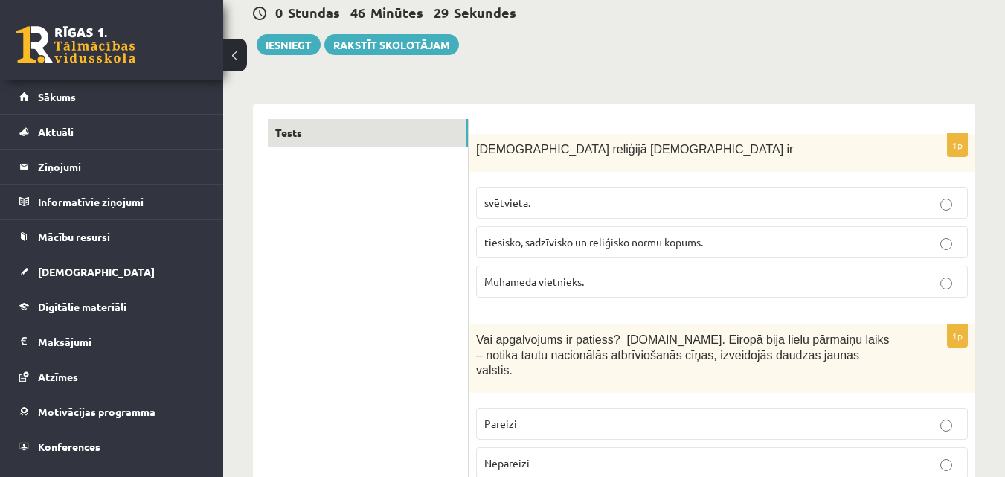
scroll to position [149, 0]
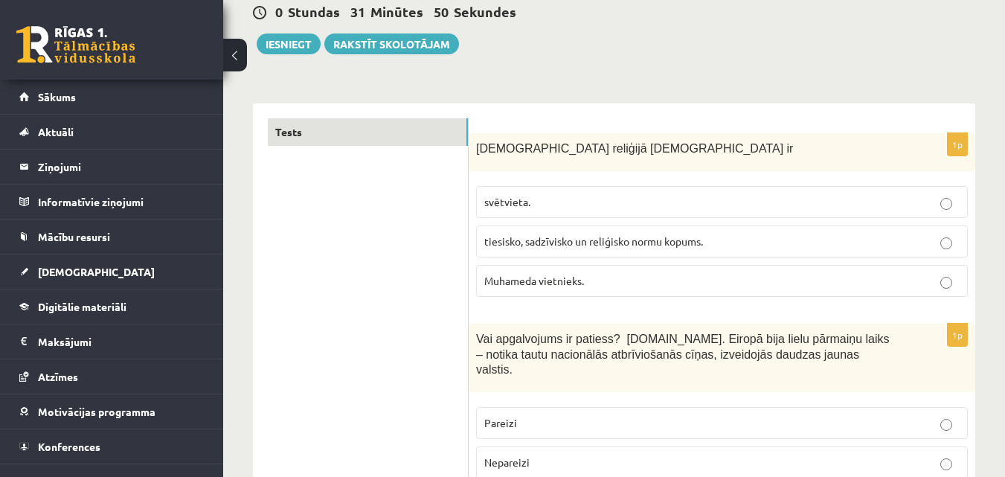
click at [283, 45] on button "Iesniegt" at bounding box center [289, 43] width 64 height 21
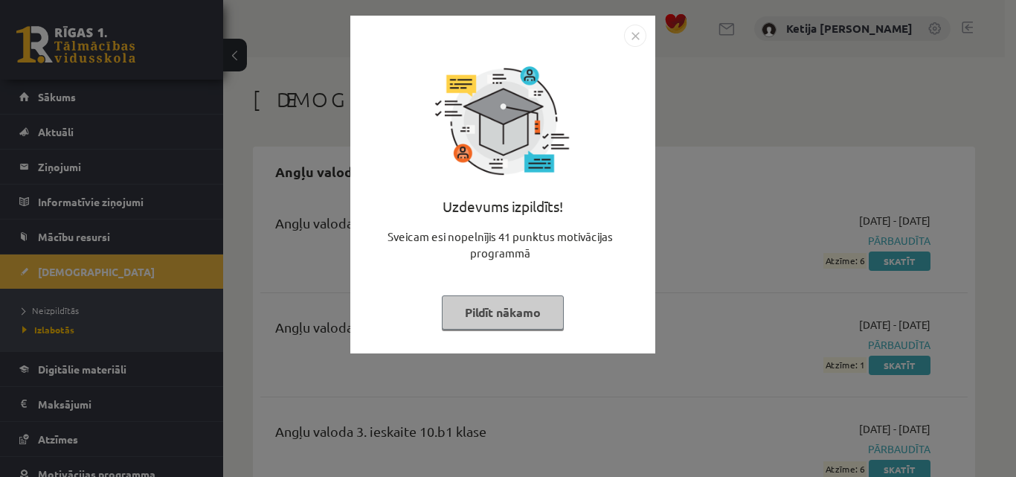
click at [481, 315] on button "Pildīt nākamo" at bounding box center [503, 312] width 122 height 34
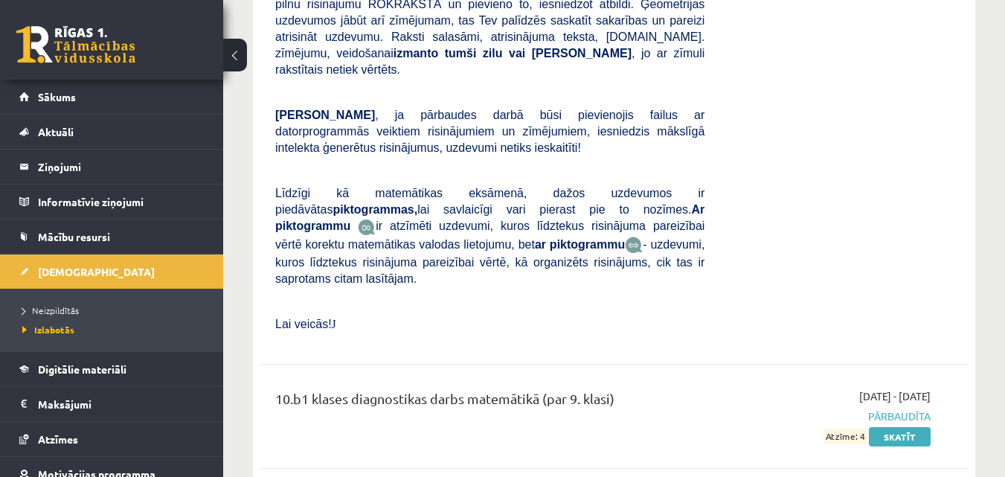
scroll to position [8539, 0]
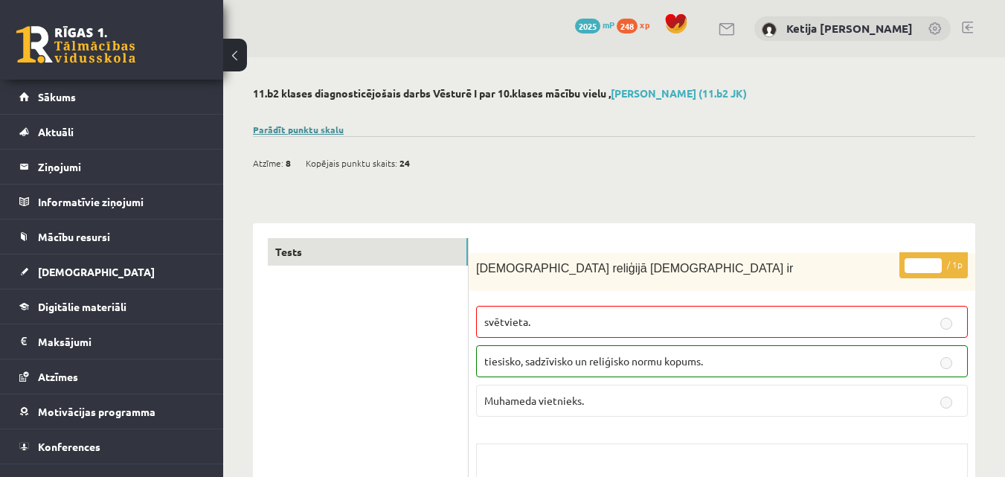
click at [315, 129] on link "Parādīt punktu skalu" at bounding box center [298, 129] width 91 height 12
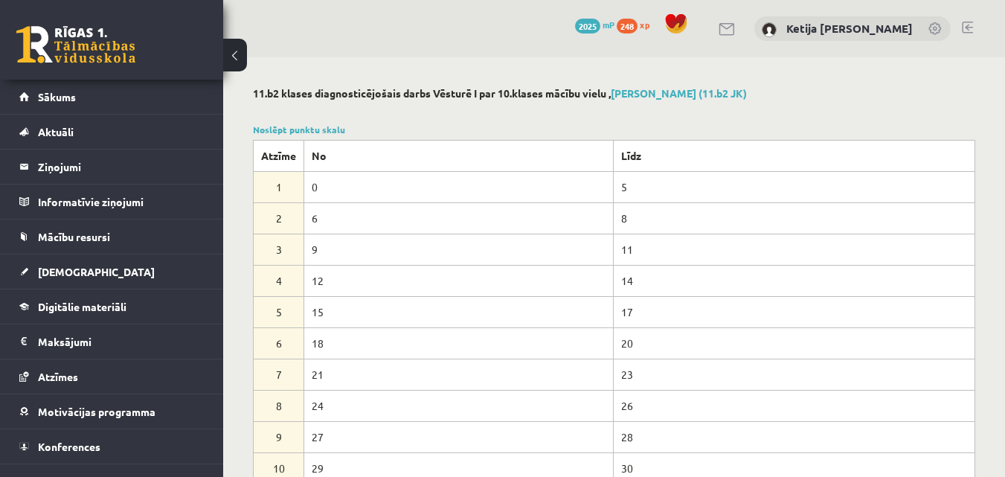
click at [968, 32] on link at bounding box center [967, 28] width 11 height 12
